Goal: Task Accomplishment & Management: Manage account settings

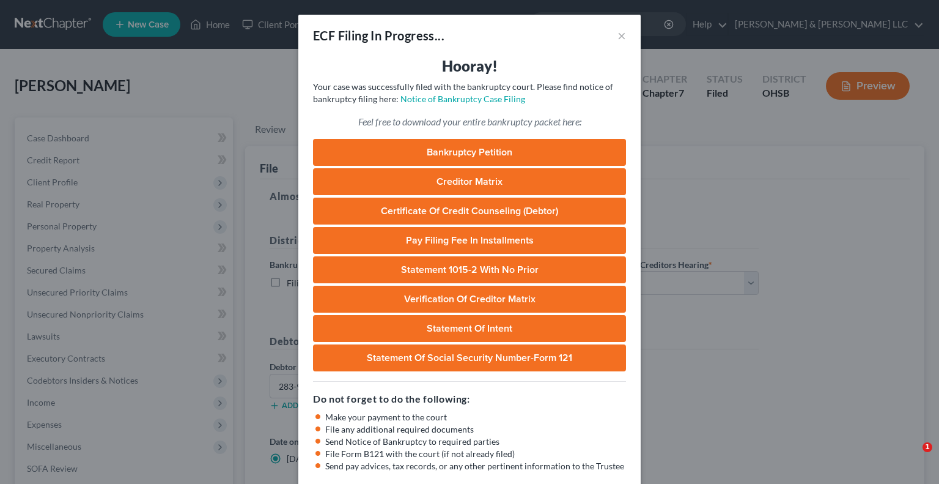
select select "1"
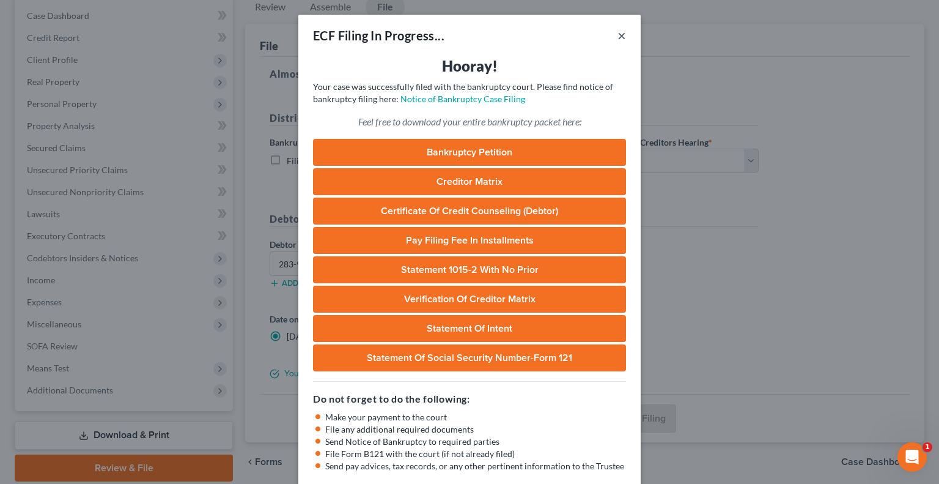
click at [618, 39] on button "×" at bounding box center [622, 35] width 9 height 15
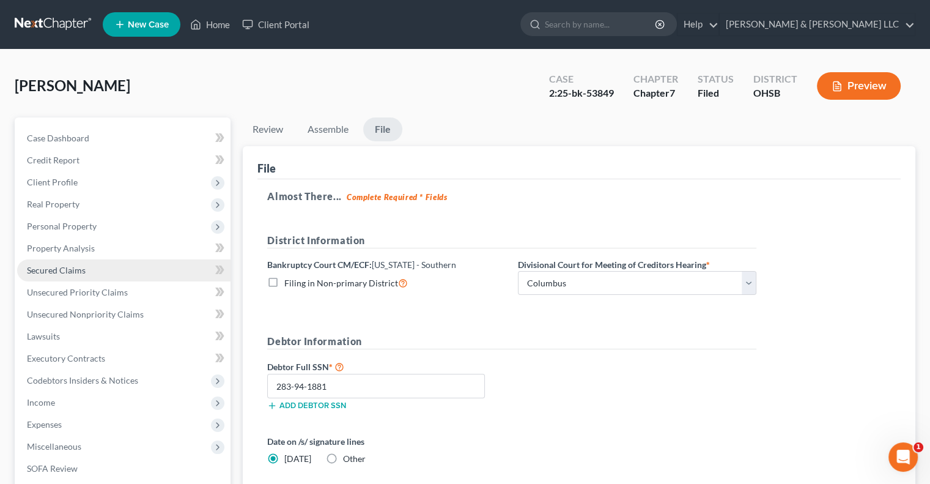
click at [77, 270] on span "Secured Claims" at bounding box center [56, 270] width 59 height 10
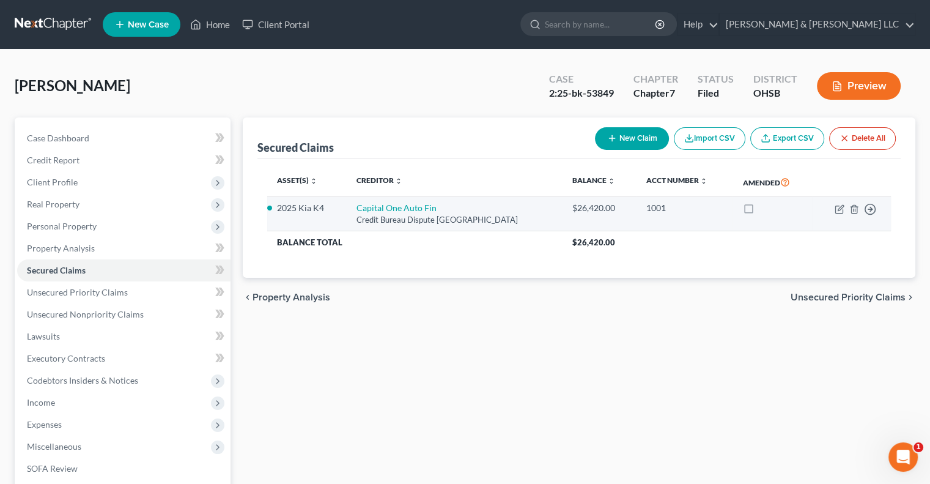
drag, startPoint x: 540, startPoint y: 216, endPoint x: 350, endPoint y: 210, distance: 189.7
click at [350, 210] on td "Capital One Auto Fin Credit Bureau Dispute Po Box 2, Plano, TX 75025" at bounding box center [455, 213] width 216 height 35
copy td "Capital One Auto Fin Credit Bureau Dispute Po Box 2, Plano, TX 75025"
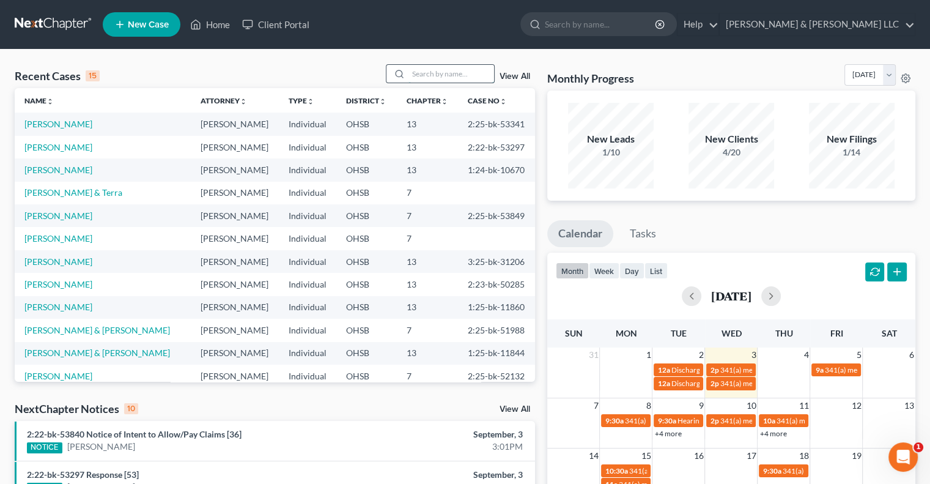
click at [419, 71] on input "search" at bounding box center [451, 74] width 86 height 18
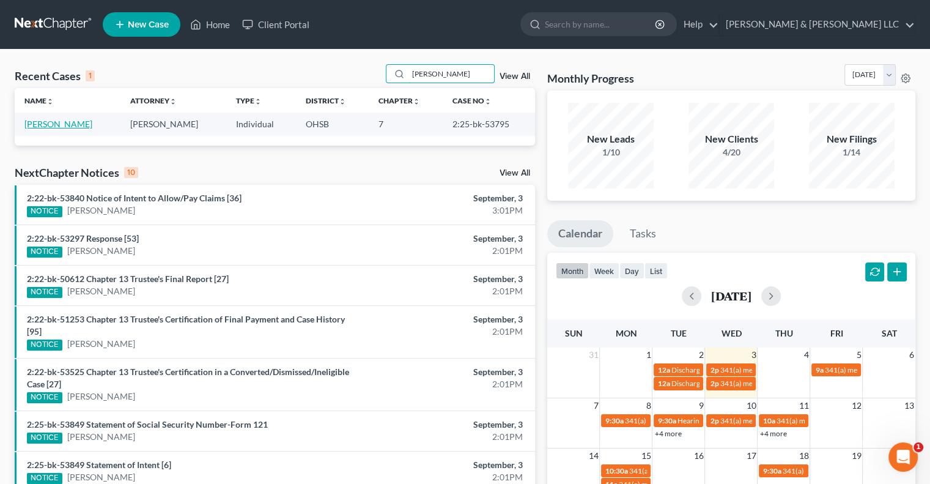
type input "hodge"
click at [76, 125] on link "[PERSON_NAME]" at bounding box center [58, 124] width 68 height 10
select select "0"
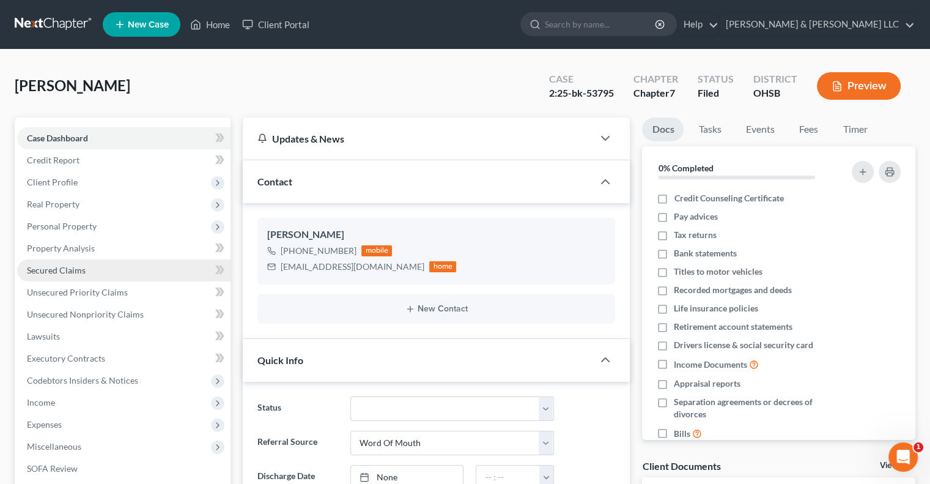
click at [75, 276] on link "Secured Claims" at bounding box center [123, 270] width 213 height 22
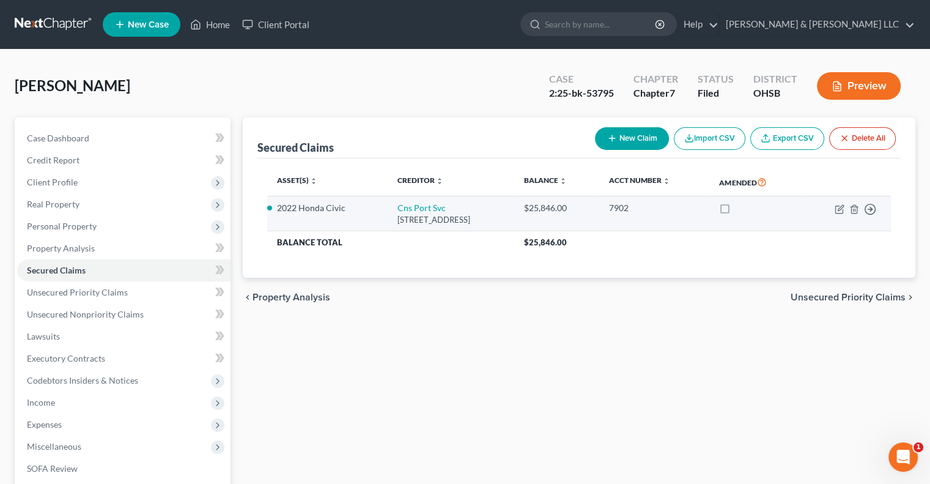
drag, startPoint x: 523, startPoint y: 218, endPoint x: 373, endPoint y: 210, distance: 150.6
click at [388, 210] on td "Cns Port Svc 19500 Jamboree Rd, Irvine, CA 92612" at bounding box center [451, 213] width 126 height 35
copy td "Cns Port Svc 19500 Jamboree Rd, Irvine, CA 92612"
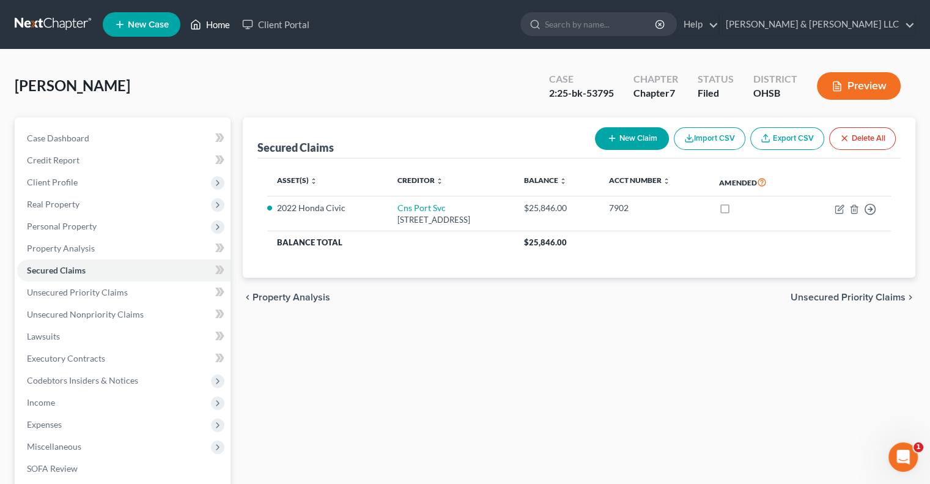
click at [219, 28] on link "Home" at bounding box center [210, 24] width 52 height 22
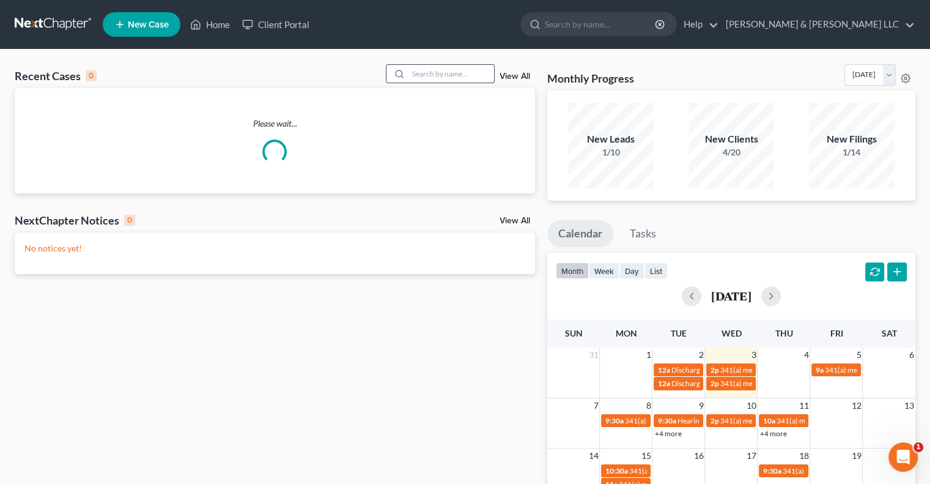
click at [457, 78] on input "search" at bounding box center [451, 74] width 86 height 18
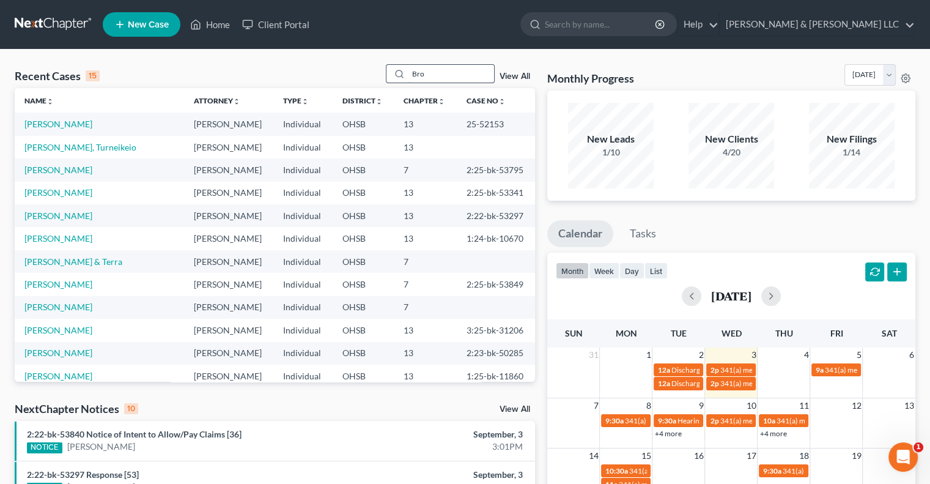
type input "Bro"
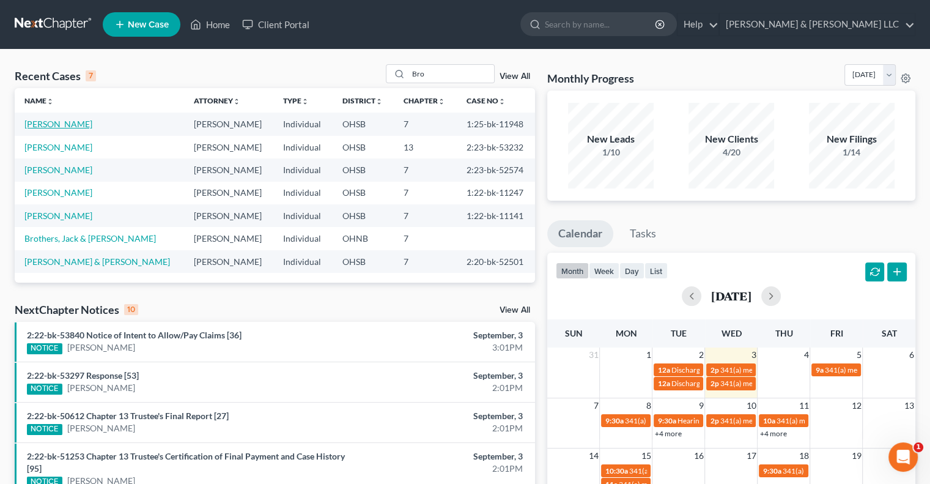
click at [56, 125] on link "[PERSON_NAME]" at bounding box center [58, 124] width 68 height 10
select select "6"
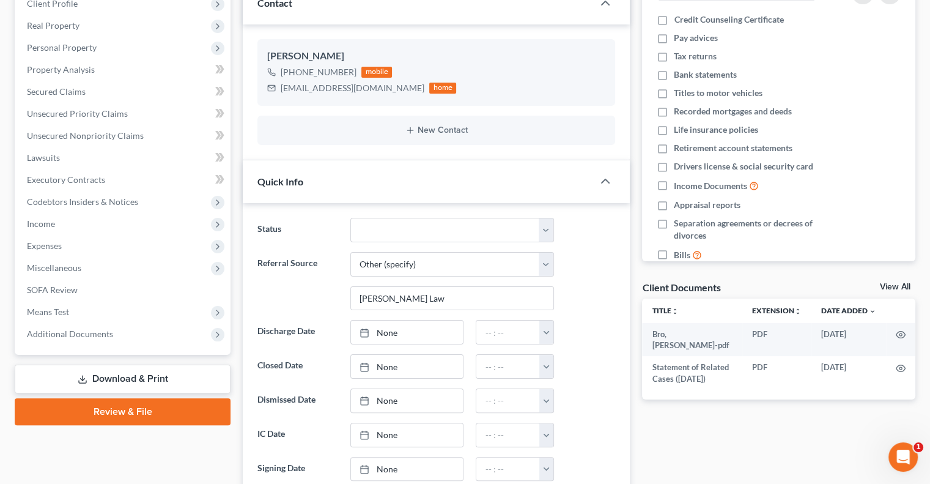
scroll to position [245, 0]
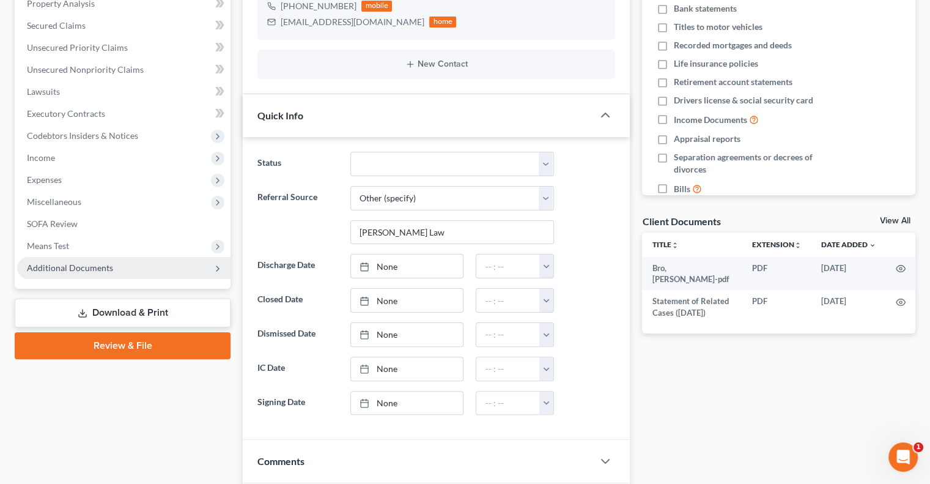
click at [95, 271] on span "Additional Documents" at bounding box center [70, 267] width 86 height 10
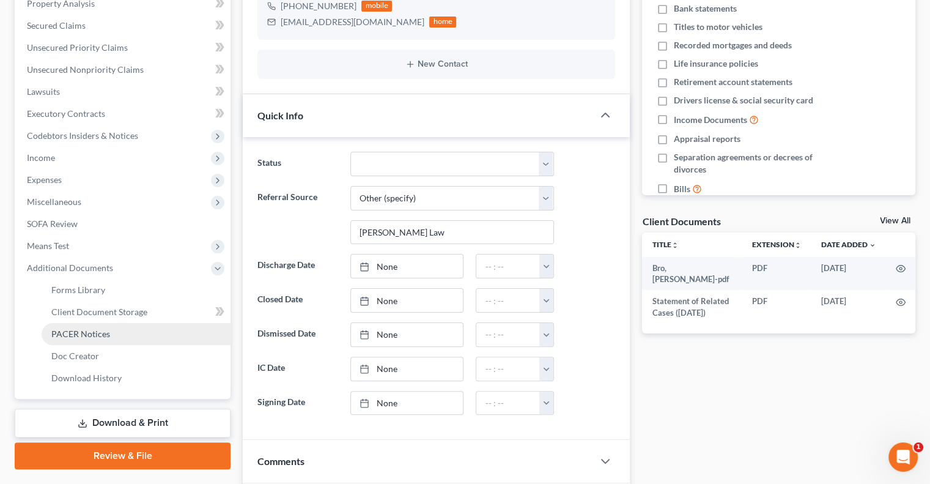
click at [78, 325] on link "PACER Notices" at bounding box center [136, 334] width 189 height 22
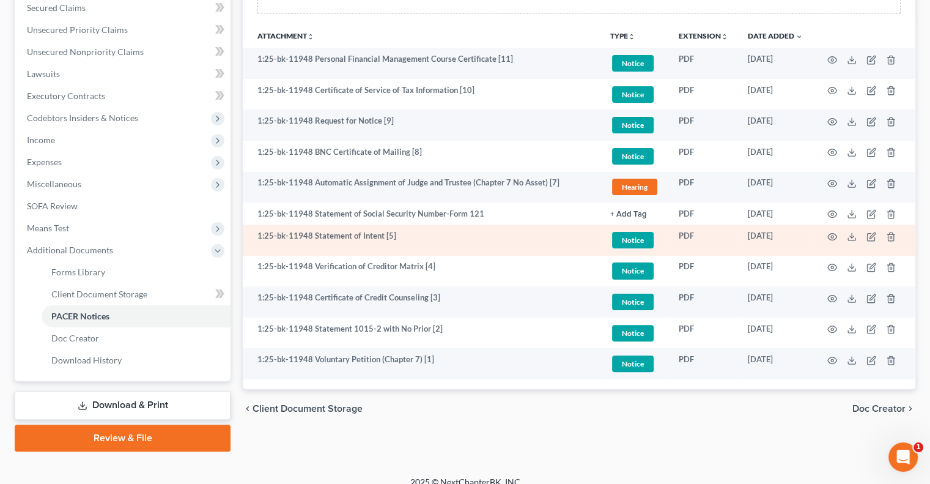
scroll to position [275, 0]
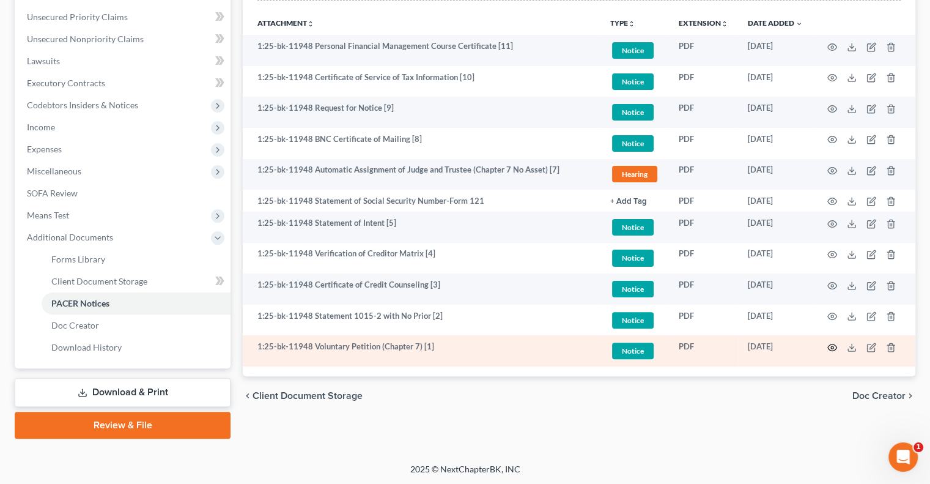
click at [832, 344] on icon "button" at bounding box center [832, 347] width 10 height 10
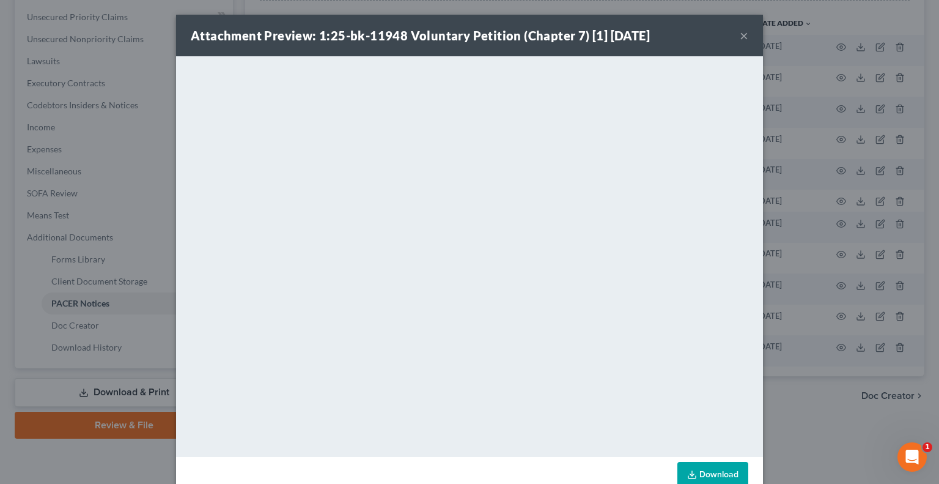
click at [740, 35] on button "×" at bounding box center [744, 35] width 9 height 15
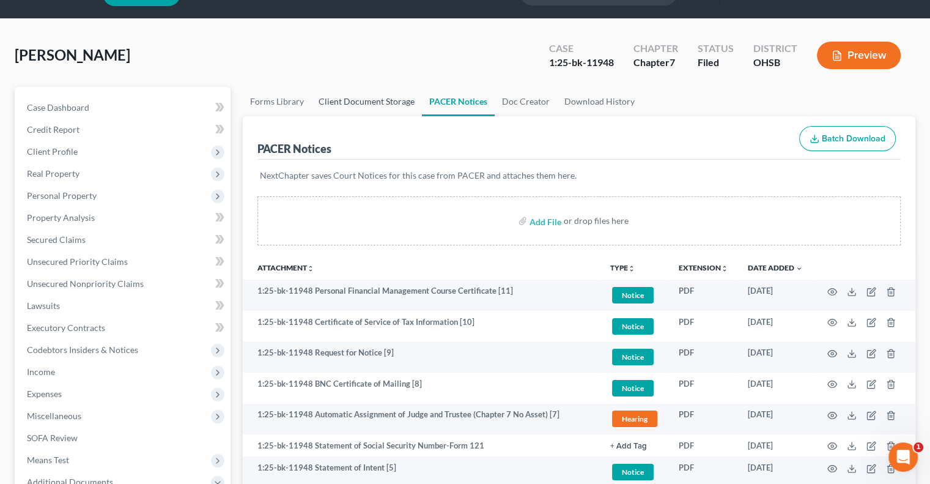
scroll to position [92, 0]
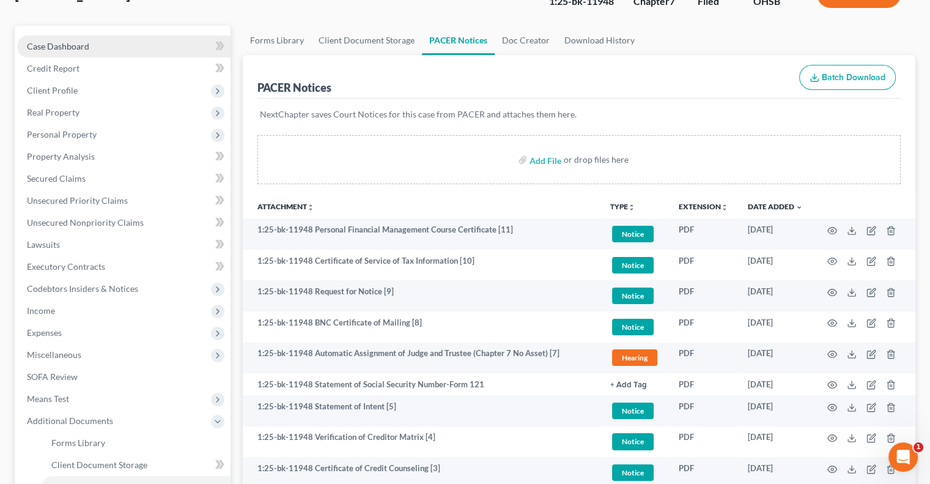
click at [110, 51] on link "Case Dashboard" at bounding box center [123, 46] width 213 height 22
select select "6"
